Goal: Task Accomplishment & Management: Use online tool/utility

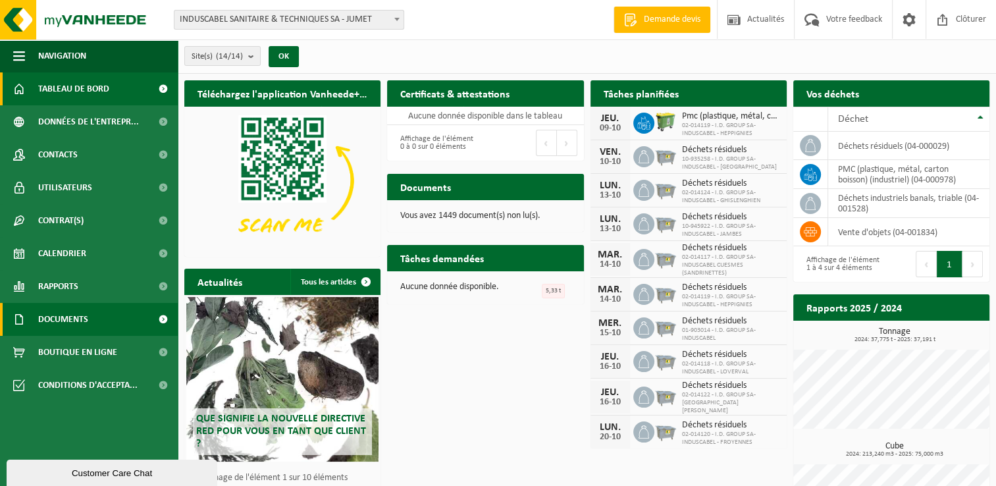
click at [158, 317] on span at bounding box center [163, 319] width 30 height 33
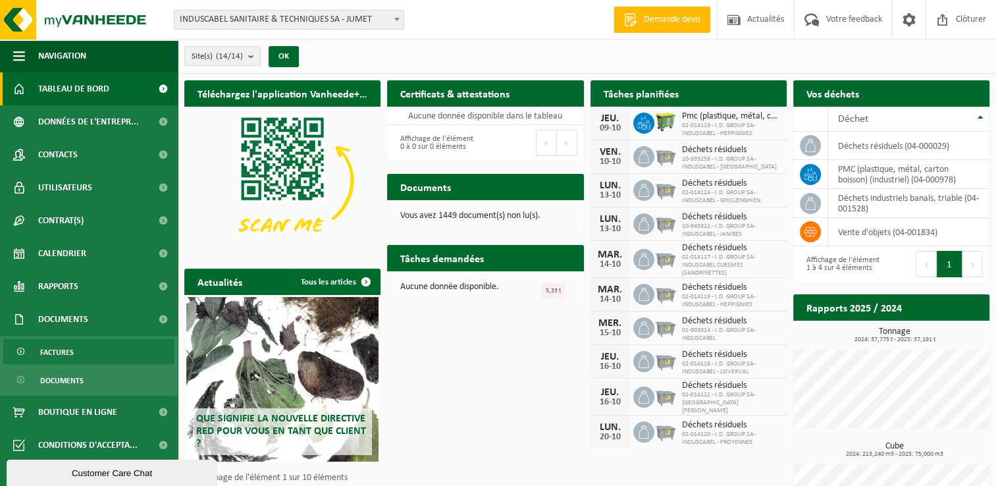
click at [77, 349] on link "Factures" at bounding box center [88, 351] width 171 height 25
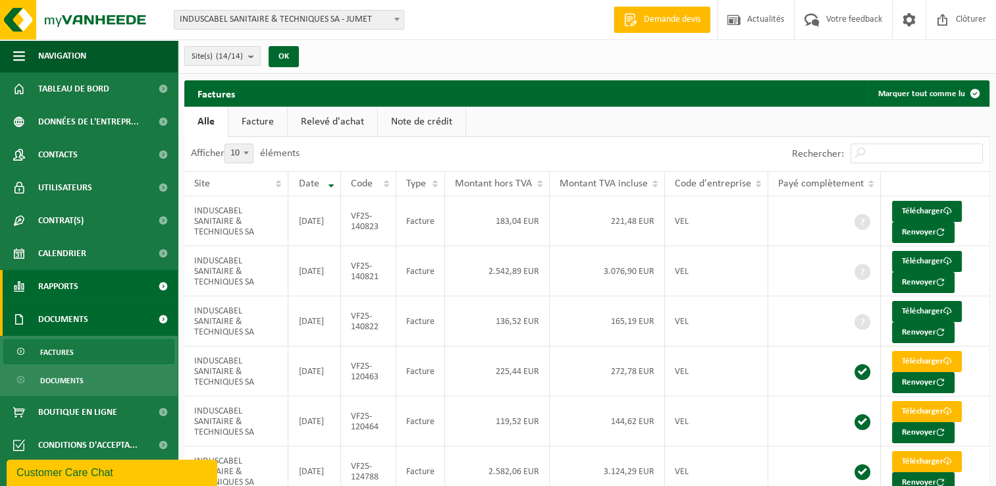
click at [128, 283] on link "Rapports" at bounding box center [89, 286] width 178 height 33
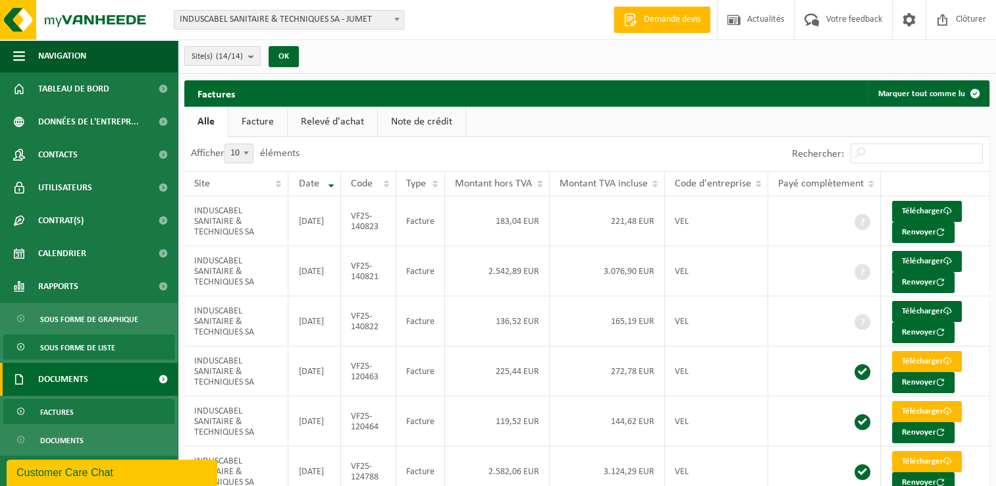
click at [110, 345] on span "Sous forme de liste" at bounding box center [77, 347] width 75 height 25
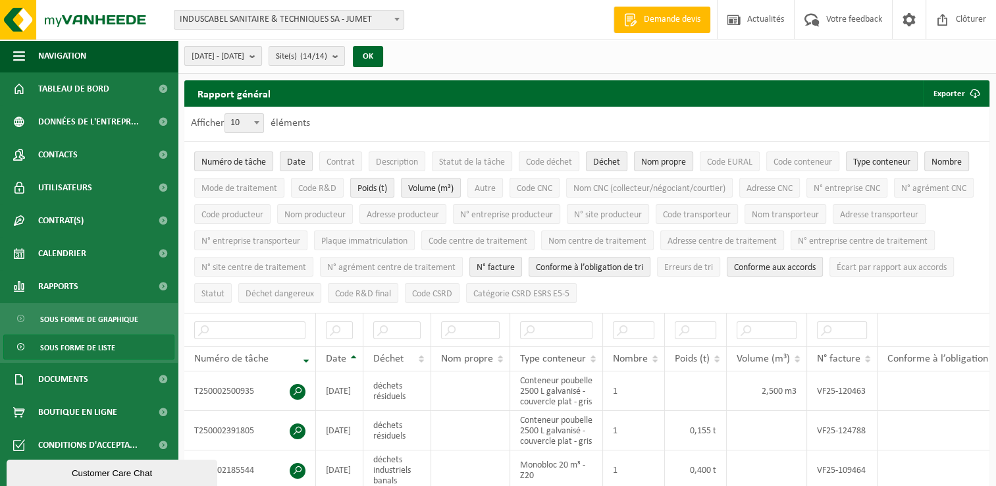
click at [262, 55] on button "2025-05-01 - 2025-10-09" at bounding box center [223, 56] width 78 height 20
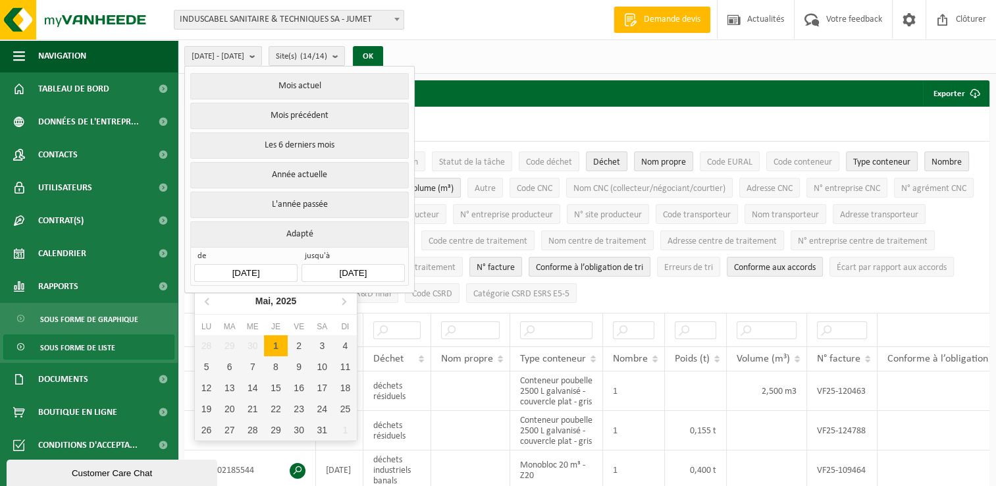
click at [272, 267] on input "2025-05-01" at bounding box center [245, 273] width 103 height 18
click at [340, 303] on icon at bounding box center [343, 300] width 21 height 21
click at [231, 342] on div "1" at bounding box center [229, 345] width 23 height 21
type input "2025-07-01"
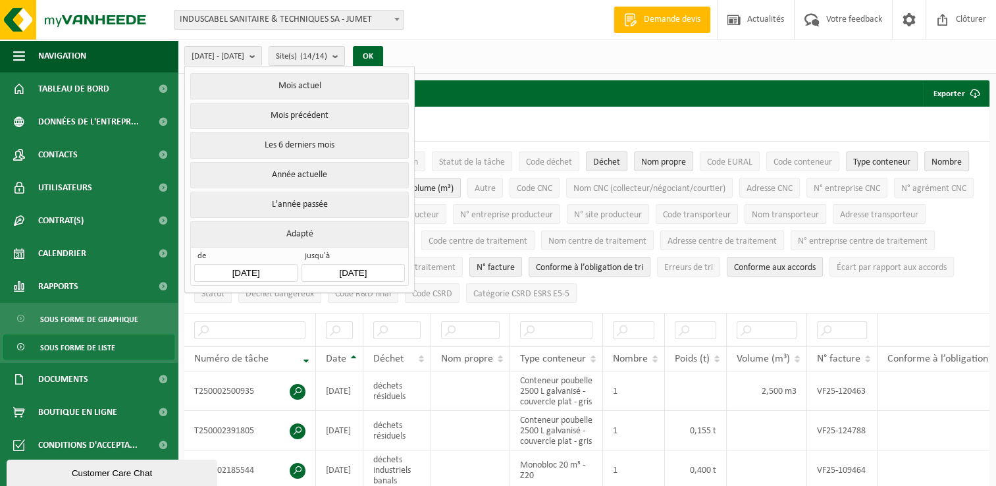
click at [380, 271] on input "2025-10-09" at bounding box center [352, 273] width 103 height 18
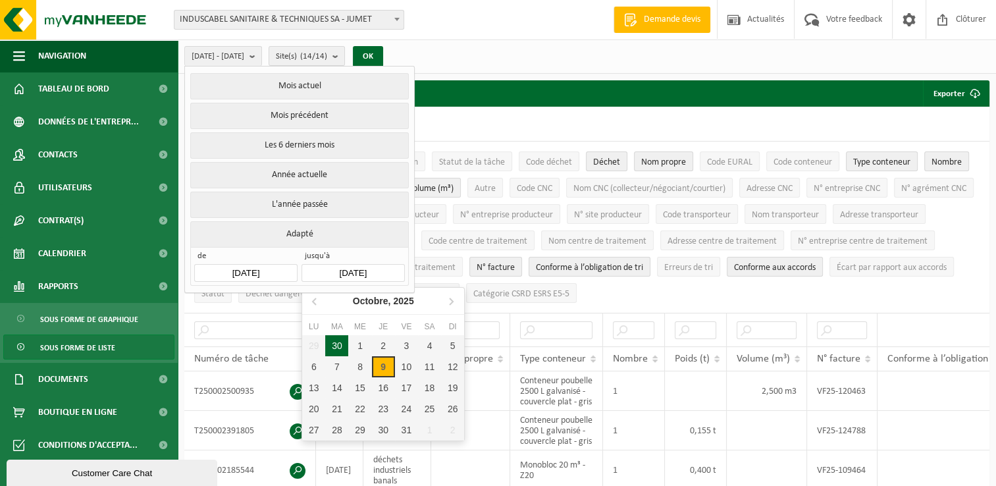
click at [336, 341] on div "30" at bounding box center [336, 345] width 23 height 21
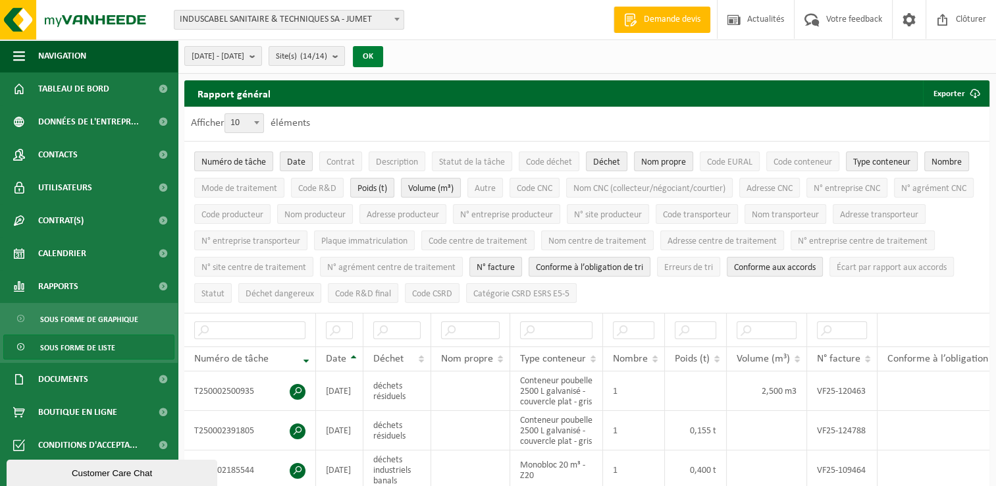
click at [383, 53] on button "OK" at bounding box center [368, 56] width 30 height 21
click at [956, 89] on button "Exporter" at bounding box center [955, 93] width 65 height 26
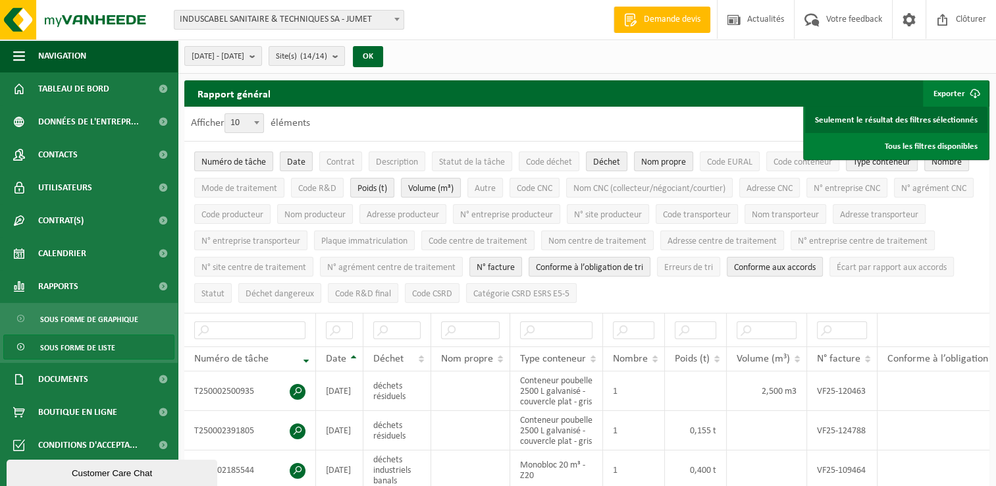
click at [933, 118] on link "Seulement le résultat des filtres sélectionnés" at bounding box center [896, 120] width 182 height 26
